Goal: Browse casually: Explore the website without a specific task or goal

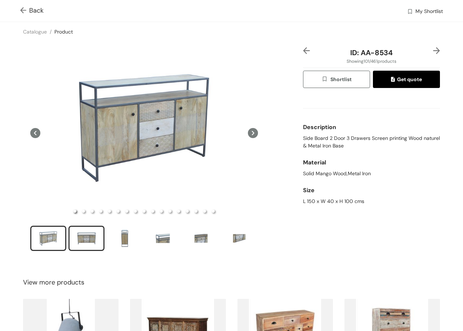
click at [102, 232] on div "slide item 2" at bounding box center [86, 238] width 32 height 22
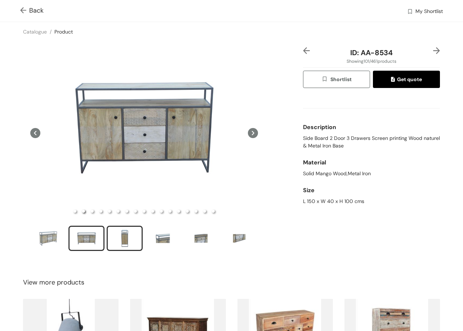
click at [115, 237] on div "slide item 3" at bounding box center [124, 238] width 32 height 22
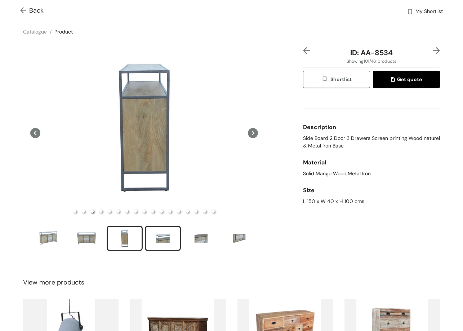
click at [163, 237] on div "slide item 4" at bounding box center [163, 238] width 32 height 22
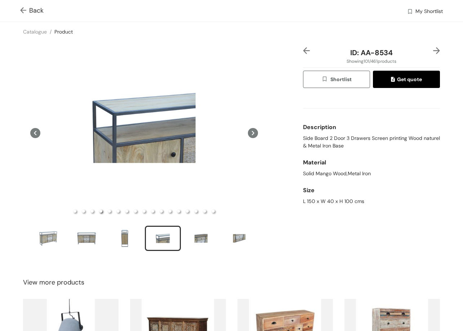
click at [433, 52] on img at bounding box center [436, 50] width 7 height 7
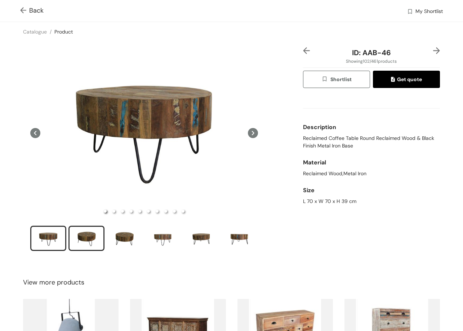
click at [95, 235] on div "slide item 2" at bounding box center [86, 238] width 32 height 22
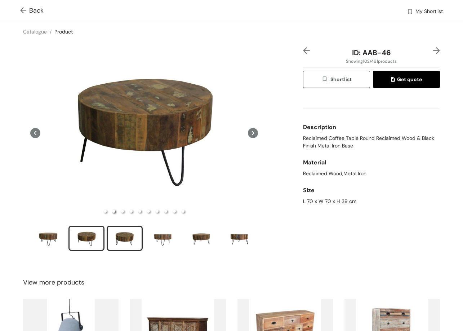
click at [126, 232] on div "slide item 3" at bounding box center [124, 238] width 32 height 22
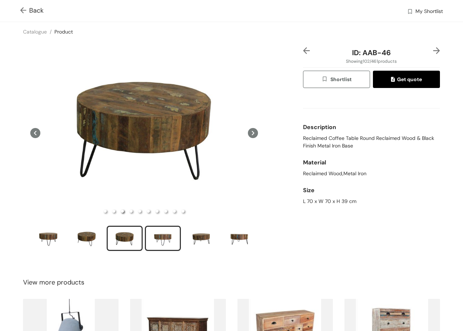
click at [168, 235] on div "slide item 4" at bounding box center [163, 238] width 32 height 22
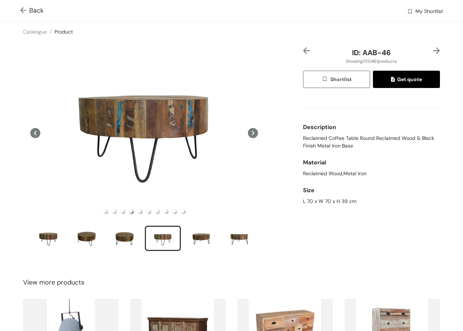
click at [433, 50] on img at bounding box center [436, 50] width 7 height 7
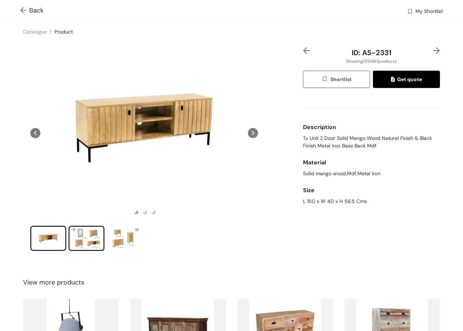
click at [90, 233] on div "slide item 2" at bounding box center [86, 238] width 32 height 22
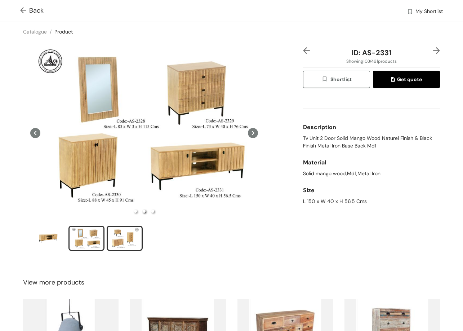
click at [134, 236] on div "slide item 3" at bounding box center [124, 238] width 32 height 22
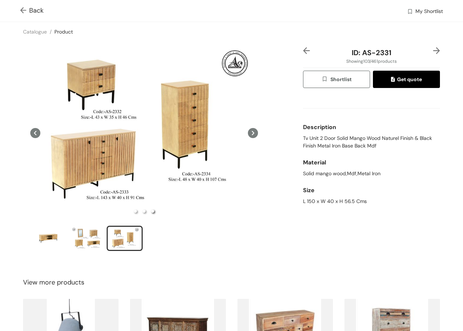
click at [435, 47] on div "ID: AS-2331 Showing 103 / 461 products Shortlist Get quote Description Tv Unit …" at bounding box center [372, 153] width 140 height 213
click at [433, 51] on img at bounding box center [436, 50] width 7 height 7
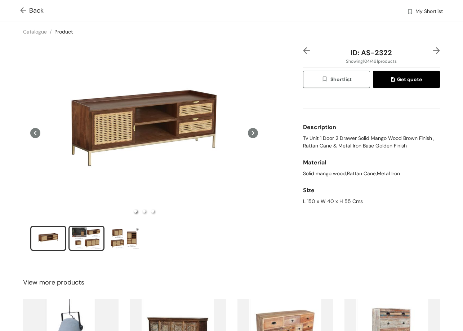
click at [90, 241] on div "slide item 2" at bounding box center [86, 238] width 32 height 22
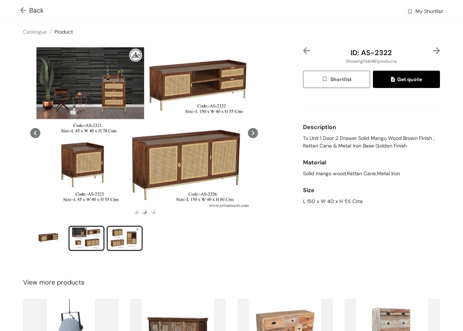
click at [114, 243] on div "slide item 3" at bounding box center [124, 238] width 32 height 22
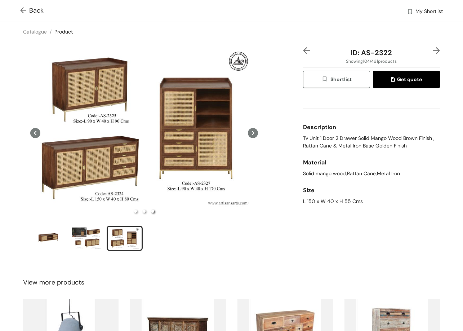
click at [434, 42] on div "ID: AS-2322 Showing 104 / 461 products Shortlist Get quote Description Tv Unit …" at bounding box center [232, 153] width 466 height 225
click at [433, 50] on img at bounding box center [436, 50] width 7 height 7
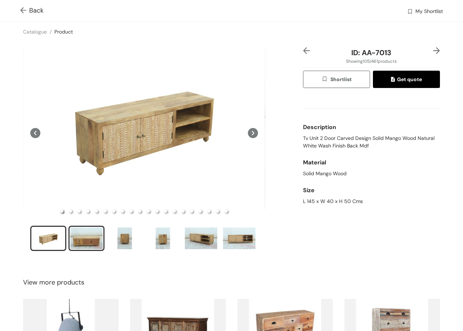
click at [87, 242] on div "slide item 2" at bounding box center [86, 238] width 32 height 22
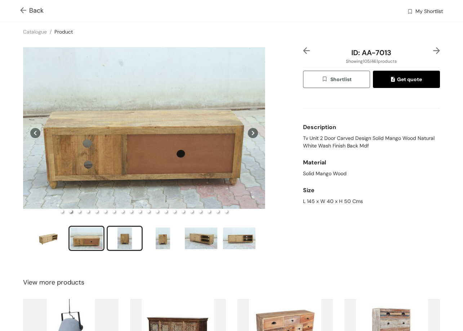
click at [120, 237] on div "slide item 3" at bounding box center [124, 238] width 32 height 22
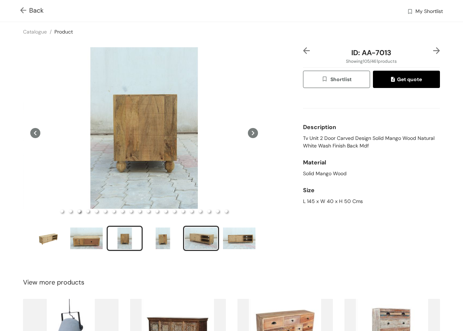
click at [208, 237] on div "slide item 5" at bounding box center [201, 238] width 32 height 22
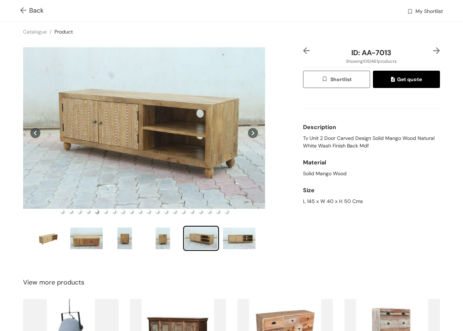
click at [433, 50] on img at bounding box center [436, 50] width 7 height 7
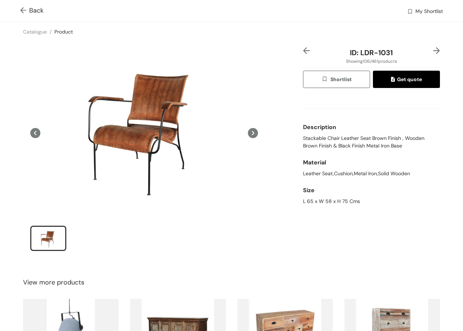
click at [433, 47] on img at bounding box center [436, 50] width 7 height 7
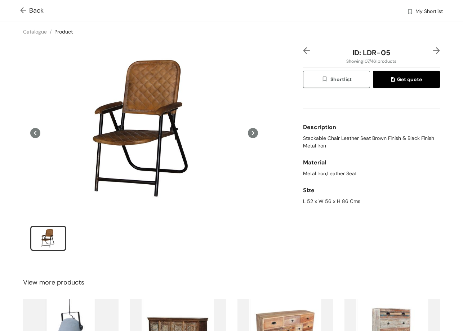
click at [434, 48] on img at bounding box center [436, 50] width 7 height 7
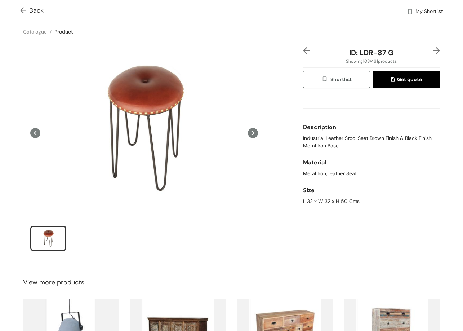
click at [433, 50] on img at bounding box center [436, 50] width 7 height 7
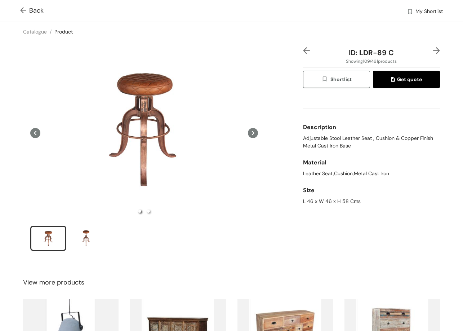
click at [433, 50] on img at bounding box center [436, 50] width 7 height 7
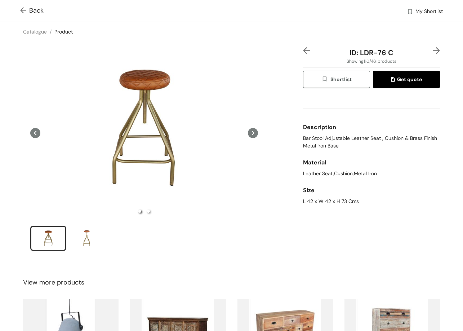
click at [434, 50] on img at bounding box center [436, 50] width 7 height 7
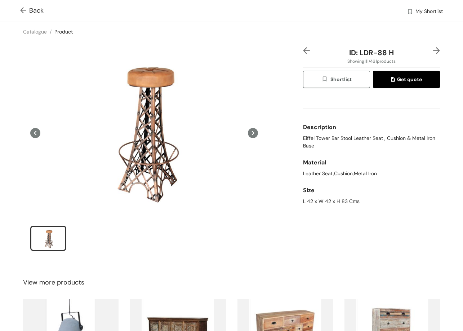
click at [434, 49] on img at bounding box center [436, 50] width 7 height 7
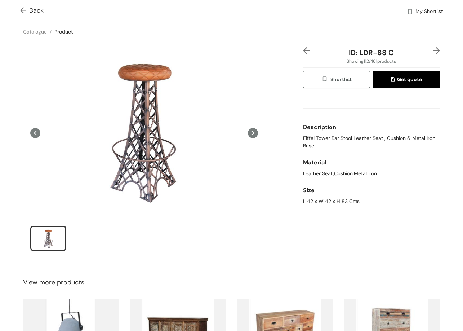
click at [433, 48] on img at bounding box center [436, 50] width 7 height 7
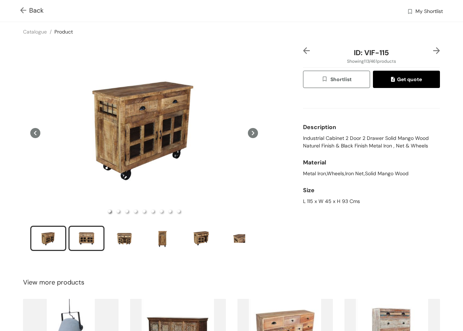
click at [94, 237] on div "slide item 2" at bounding box center [86, 238] width 32 height 22
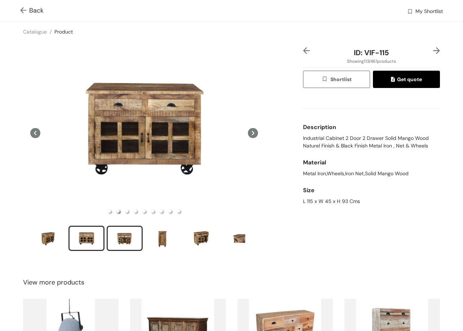
click at [125, 231] on div "slide item 3" at bounding box center [124, 238] width 32 height 22
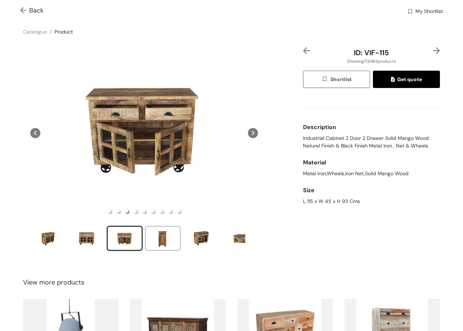
drag, startPoint x: 158, startPoint y: 234, endPoint x: 197, endPoint y: 195, distance: 55.3
click at [163, 228] on div "slide item 4" at bounding box center [163, 238] width 32 height 22
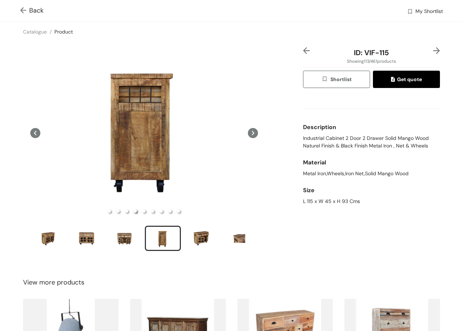
click at [433, 48] on img at bounding box center [436, 50] width 7 height 7
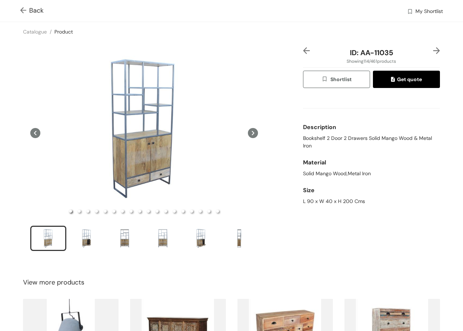
click at [430, 46] on div "ID: AA-11035 Showing 114 / 461 products Shortlist Get quote Description Bookshe…" at bounding box center [232, 153] width 466 height 225
click at [433, 48] on img at bounding box center [436, 50] width 7 height 7
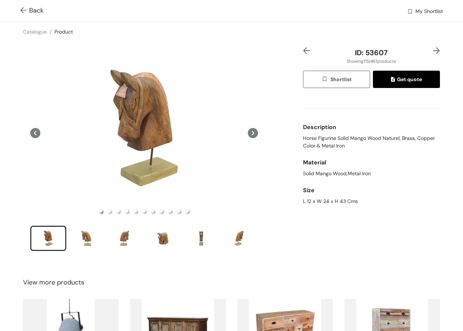
click at [433, 49] on img at bounding box center [436, 50] width 7 height 7
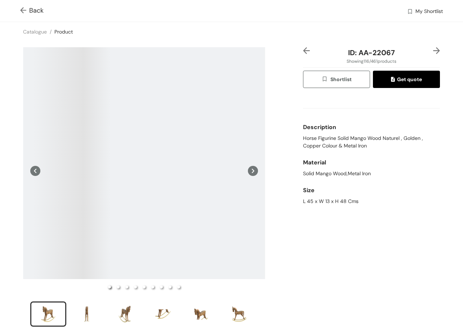
click at [433, 49] on img at bounding box center [436, 50] width 7 height 7
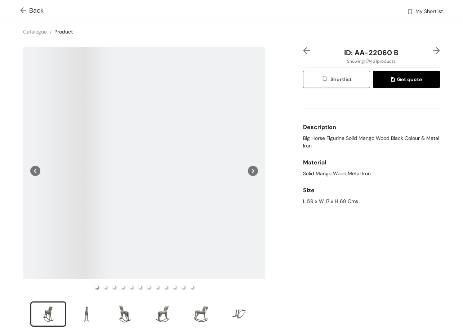
click at [433, 49] on img at bounding box center [436, 50] width 7 height 7
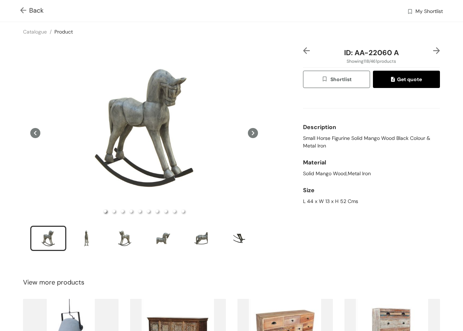
click at [433, 49] on img at bounding box center [436, 50] width 7 height 7
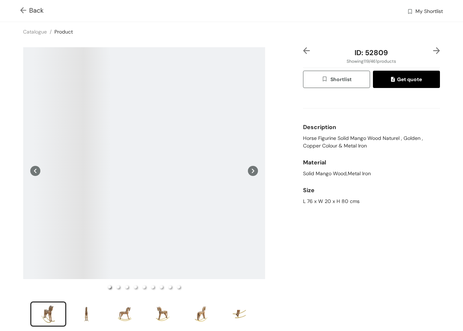
click at [433, 49] on img at bounding box center [436, 50] width 7 height 7
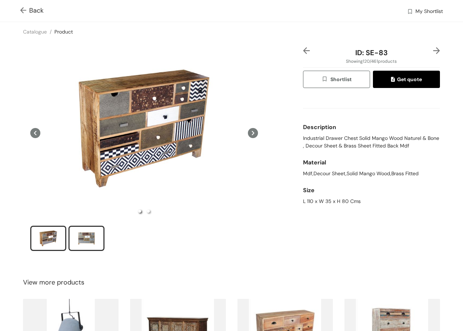
click at [77, 238] on div "slide item 2" at bounding box center [86, 238] width 32 height 22
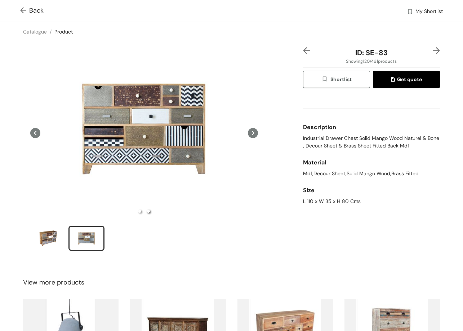
click at [433, 51] on img at bounding box center [436, 50] width 7 height 7
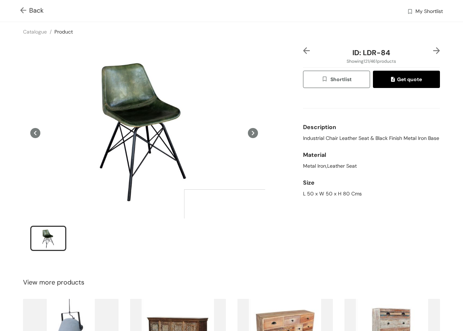
click at [433, 49] on img at bounding box center [436, 50] width 7 height 7
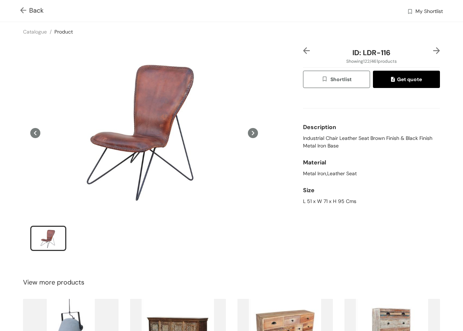
click at [433, 52] on img at bounding box center [436, 50] width 7 height 7
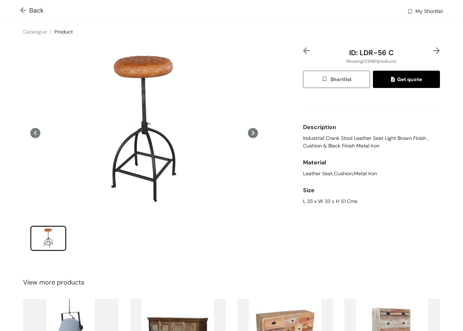
click at [433, 49] on img at bounding box center [436, 50] width 7 height 7
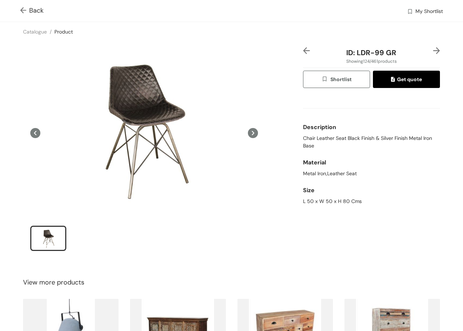
click at [433, 49] on img at bounding box center [436, 50] width 7 height 7
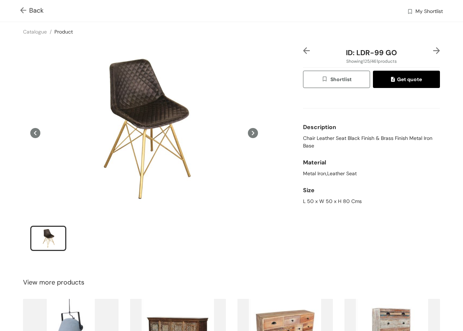
click at [433, 49] on img at bounding box center [436, 50] width 7 height 7
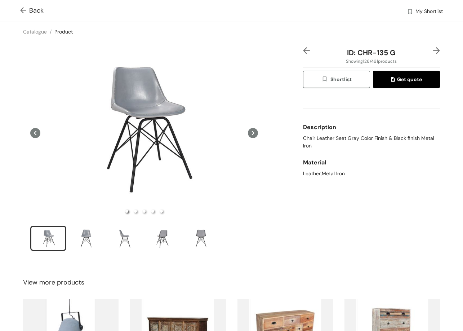
click at [433, 49] on img at bounding box center [436, 50] width 7 height 7
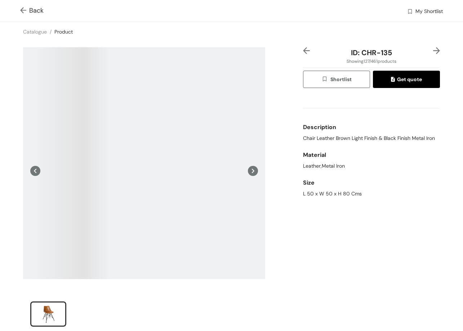
click at [433, 49] on img at bounding box center [436, 50] width 7 height 7
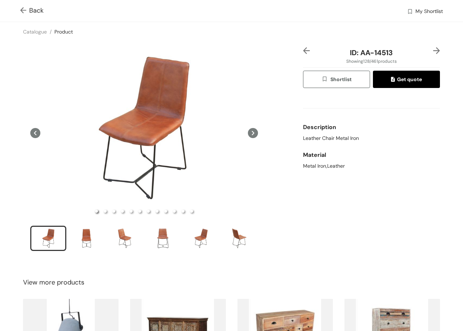
click at [433, 49] on img at bounding box center [436, 50] width 7 height 7
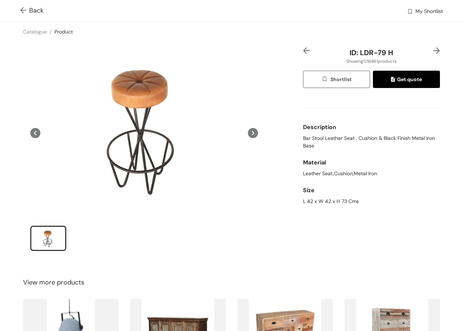
click at [433, 49] on img at bounding box center [436, 50] width 7 height 7
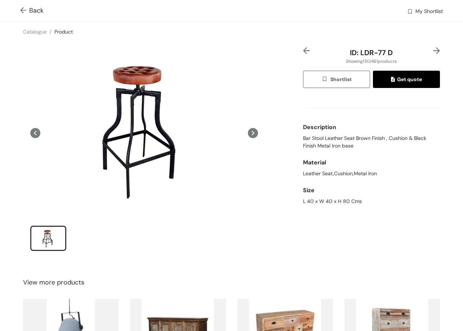
click at [433, 49] on img at bounding box center [436, 50] width 7 height 7
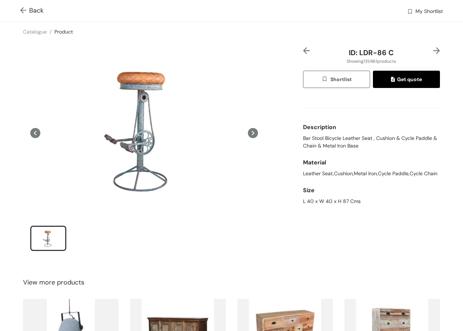
click at [433, 49] on img at bounding box center [436, 50] width 7 height 7
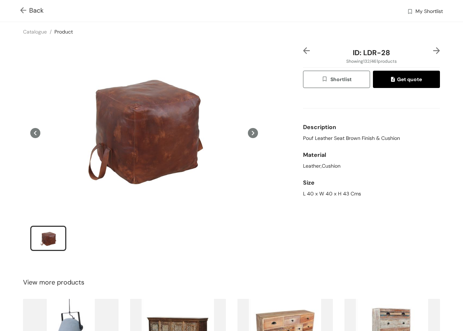
click at [433, 50] on img at bounding box center [436, 50] width 7 height 7
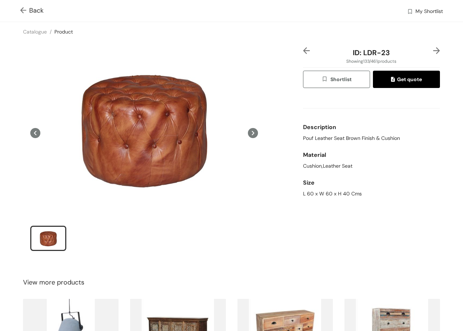
click at [27, 10] on img at bounding box center [24, 11] width 9 height 8
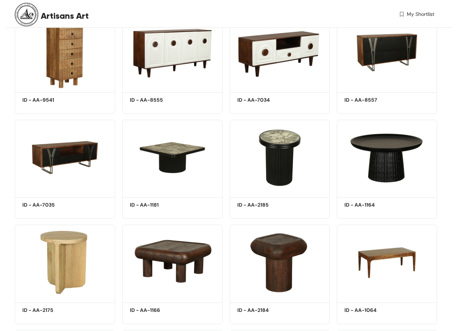
scroll to position [3911, 0]
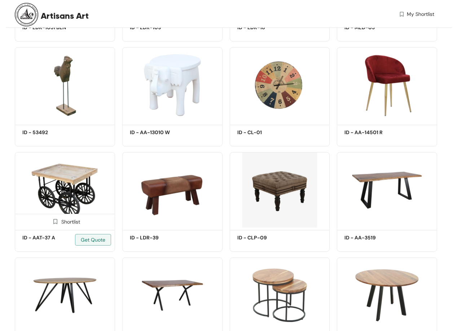
click at [72, 166] on img at bounding box center [65, 190] width 100 height 76
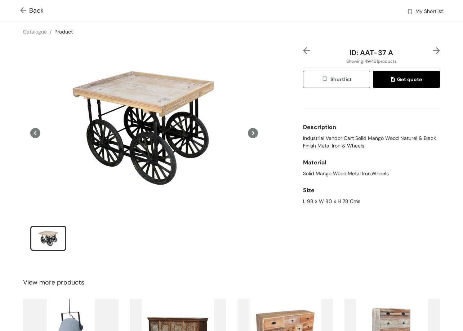
click at [252, 130] on icon at bounding box center [253, 133] width 10 height 10
click at [433, 49] on img at bounding box center [436, 50] width 7 height 7
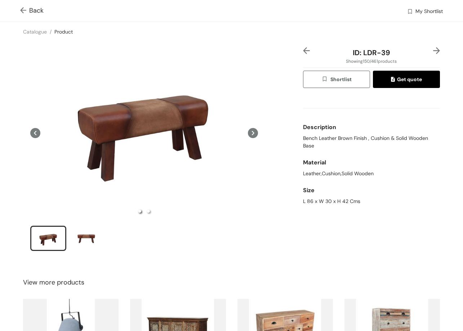
click at [433, 49] on img at bounding box center [436, 50] width 7 height 7
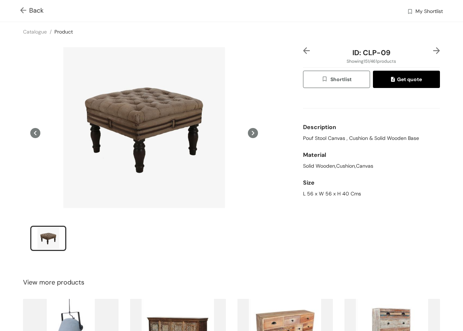
click at [433, 50] on img at bounding box center [436, 50] width 7 height 7
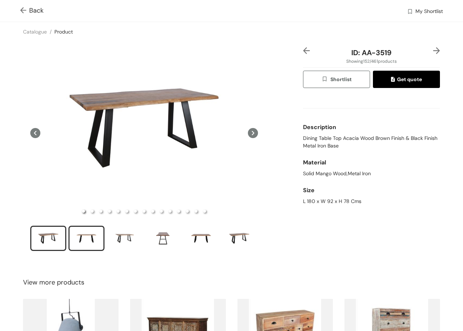
click at [100, 233] on div "slide item 2" at bounding box center [86, 238] width 32 height 22
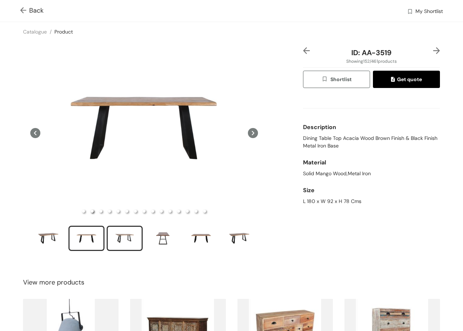
click at [139, 231] on div "slide item 3" at bounding box center [124, 238] width 32 height 22
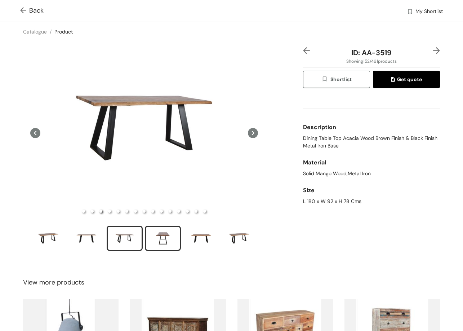
click at [170, 235] on div "slide item 4" at bounding box center [163, 238] width 32 height 22
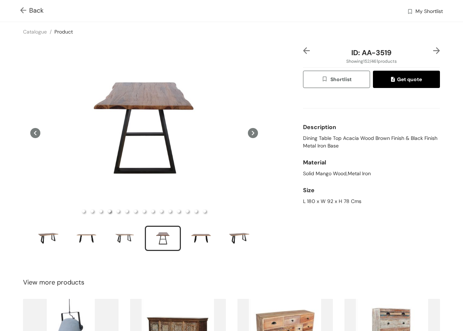
click at [433, 49] on img at bounding box center [436, 50] width 7 height 7
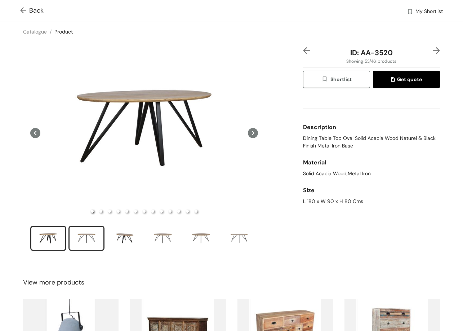
click at [88, 236] on div "slide item 2" at bounding box center [86, 238] width 32 height 22
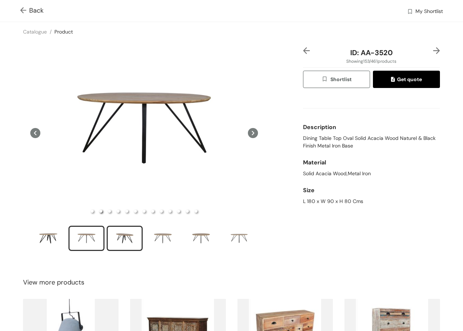
click at [118, 231] on div "slide item 3" at bounding box center [124, 238] width 32 height 22
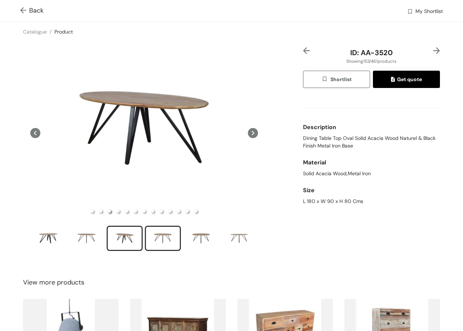
click at [156, 234] on div "slide item 4" at bounding box center [163, 238] width 32 height 22
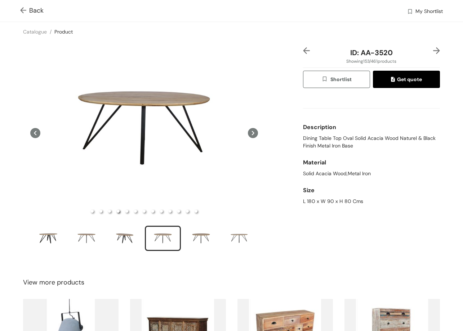
click at [433, 50] on img at bounding box center [436, 50] width 7 height 7
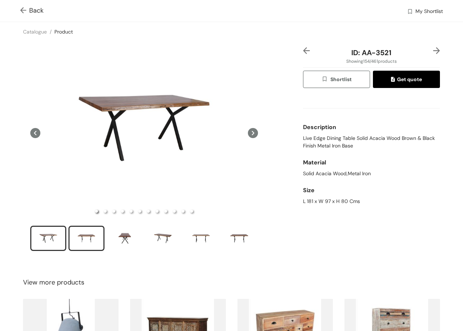
click at [86, 231] on div "slide item 2" at bounding box center [86, 238] width 32 height 22
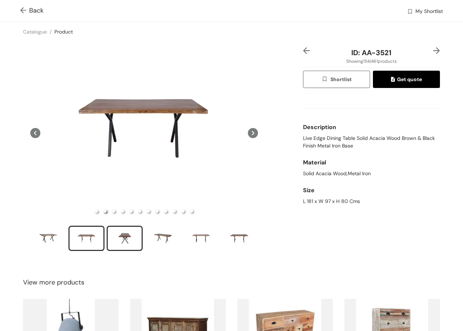
click at [132, 235] on div "slide item 3" at bounding box center [124, 238] width 32 height 22
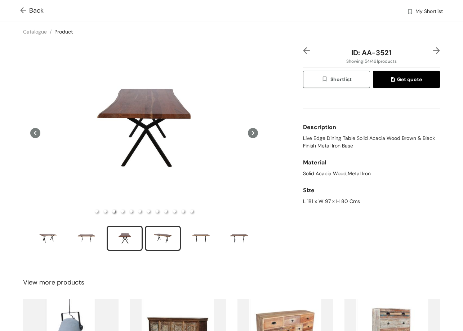
click at [165, 240] on div "slide item 4" at bounding box center [163, 238] width 32 height 22
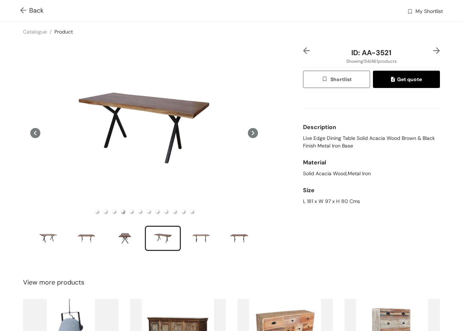
click at [433, 49] on img at bounding box center [436, 50] width 7 height 7
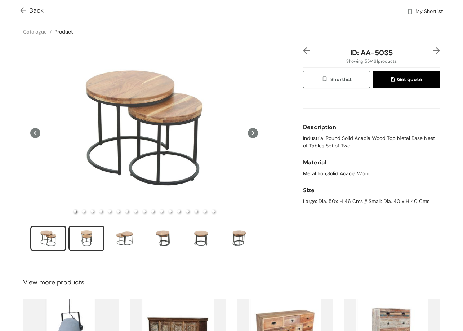
click at [88, 243] on div "slide item 2" at bounding box center [86, 238] width 32 height 22
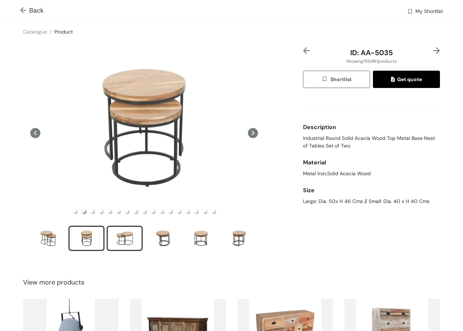
click at [131, 227] on div "slide item 3" at bounding box center [124, 238] width 32 height 22
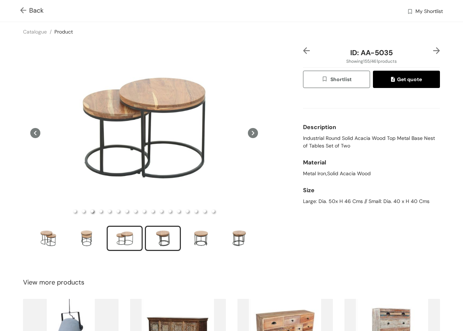
click at [168, 238] on div "slide item 4" at bounding box center [163, 238] width 32 height 22
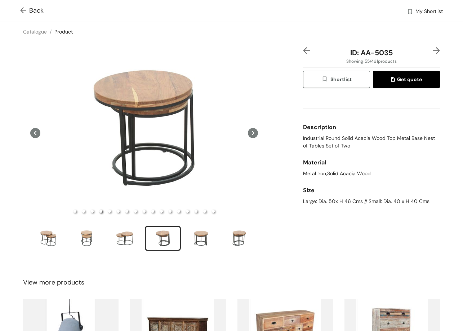
click at [433, 50] on img at bounding box center [436, 50] width 7 height 7
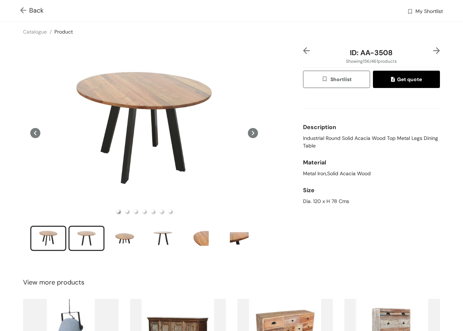
click at [92, 234] on div "slide item 2" at bounding box center [86, 238] width 32 height 22
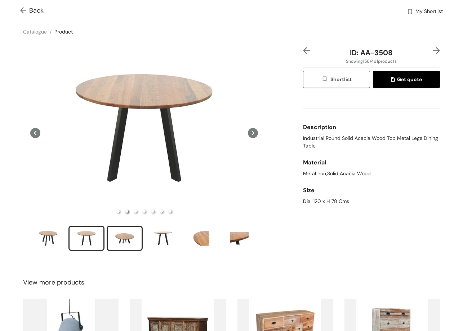
click at [125, 240] on div "slide item 3" at bounding box center [124, 238] width 32 height 22
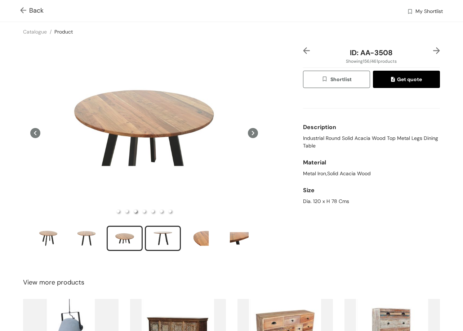
click at [169, 239] on div "slide item 4" at bounding box center [163, 238] width 32 height 22
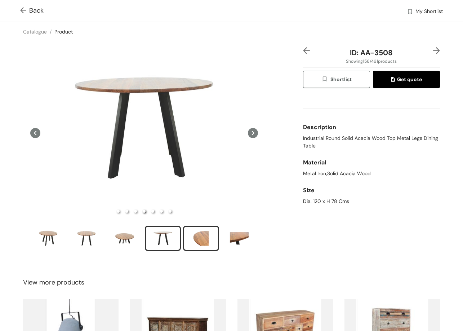
click at [205, 239] on div "slide item 5" at bounding box center [201, 238] width 32 height 22
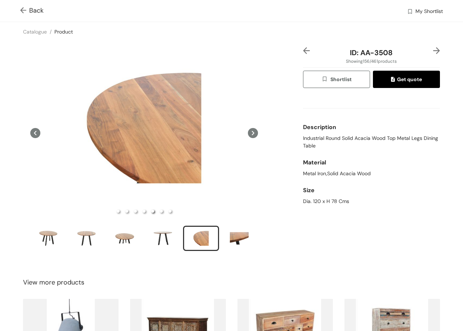
click at [433, 54] on img at bounding box center [436, 50] width 7 height 7
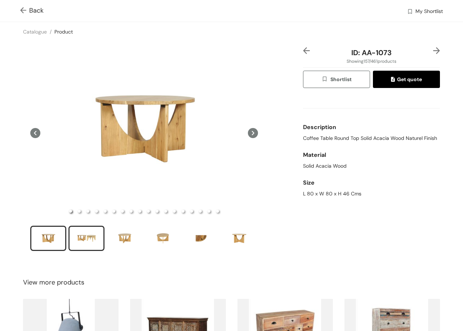
click at [98, 237] on div "slide item 2" at bounding box center [86, 238] width 32 height 22
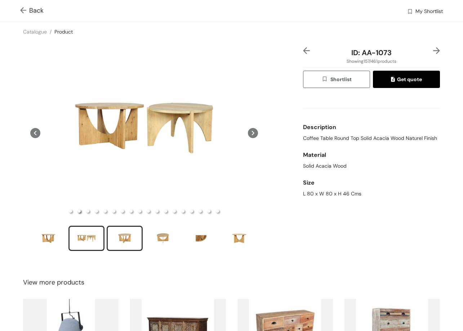
click at [117, 238] on div "slide item 3" at bounding box center [124, 238] width 32 height 22
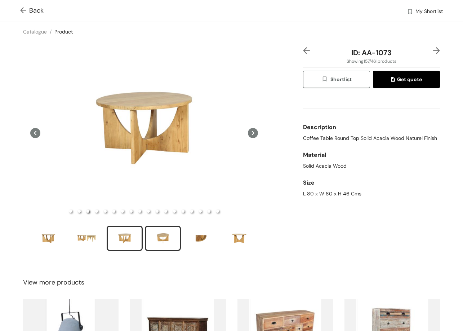
click at [161, 232] on div "slide item 4" at bounding box center [163, 238] width 32 height 22
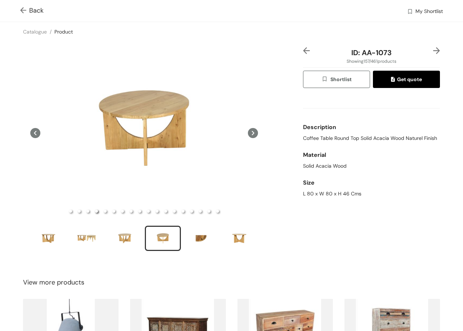
click at [433, 51] on img at bounding box center [436, 50] width 7 height 7
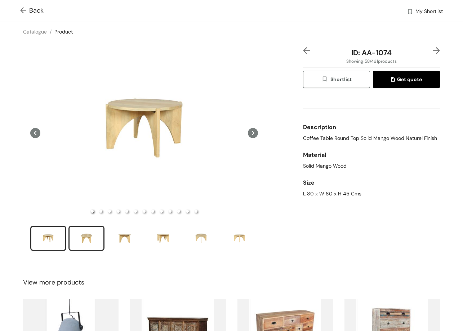
click at [88, 237] on div "slide item 2" at bounding box center [86, 238] width 32 height 22
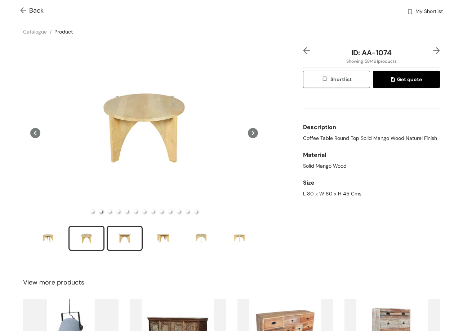
click at [122, 235] on div "slide item 3" at bounding box center [124, 238] width 32 height 22
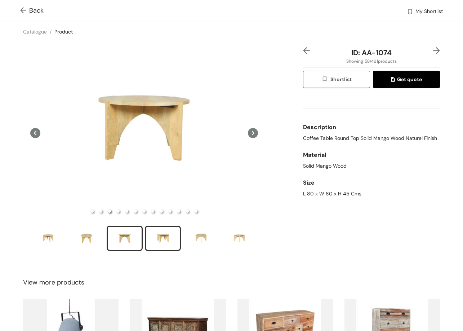
click at [171, 236] on div "slide item 4" at bounding box center [163, 238] width 32 height 22
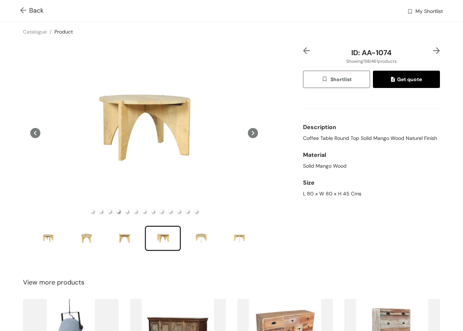
click at [434, 48] on img at bounding box center [436, 50] width 7 height 7
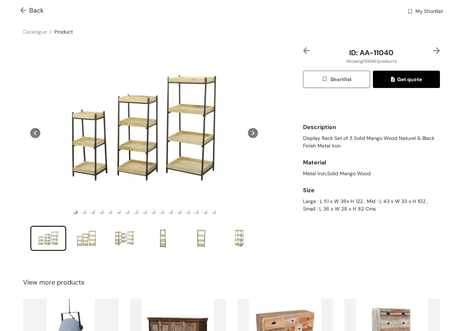
click at [433, 49] on img at bounding box center [436, 50] width 7 height 7
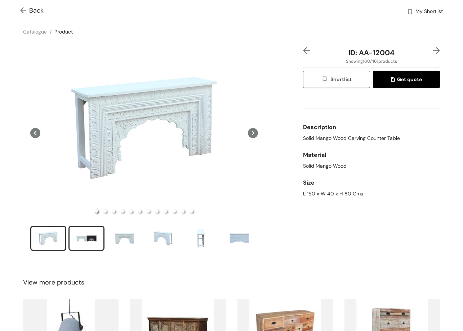
click at [98, 239] on div "slide item 2" at bounding box center [86, 238] width 32 height 22
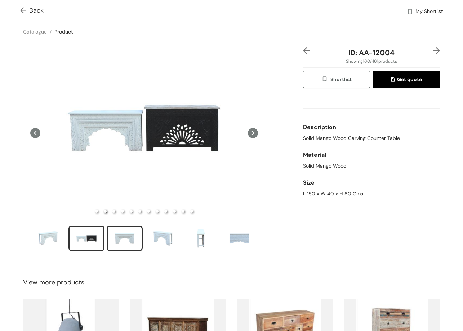
click at [128, 237] on div "slide item 3" at bounding box center [124, 238] width 32 height 22
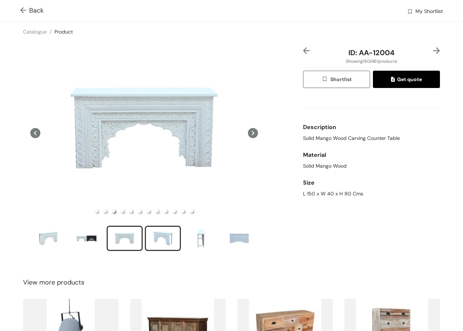
click at [158, 242] on div "slide item 4" at bounding box center [163, 238] width 32 height 22
